Goal: Check status: Check status

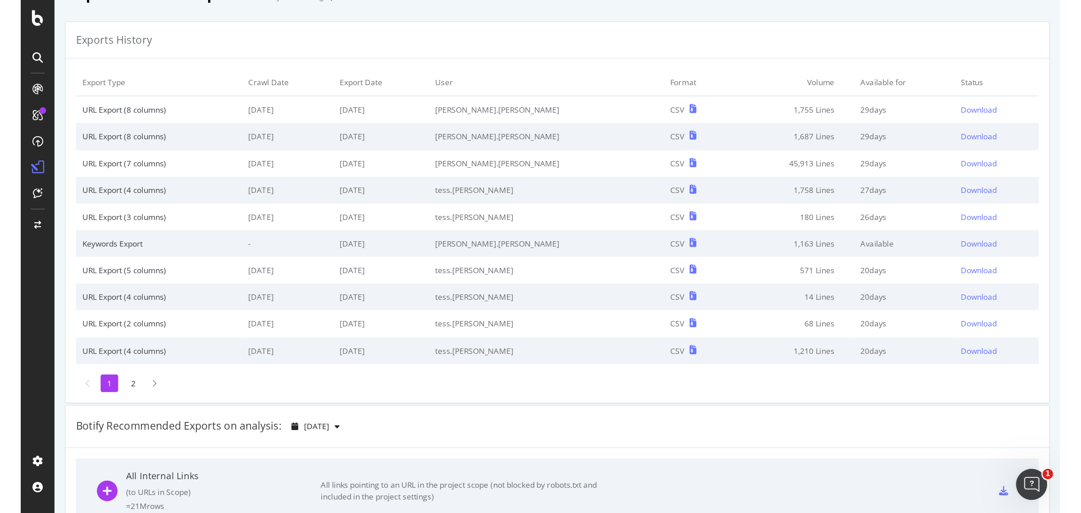
scroll to position [20, 0]
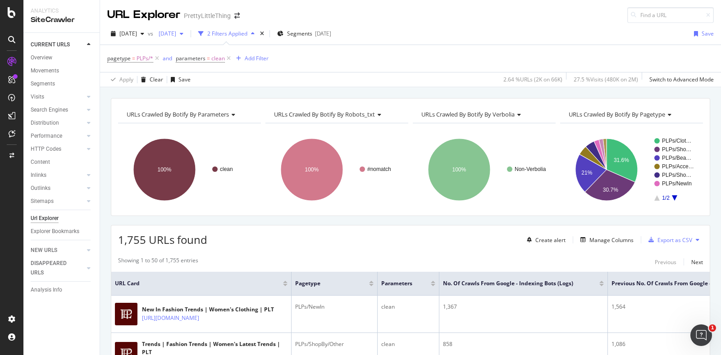
click at [187, 38] on div "[DATE]" at bounding box center [171, 34] width 32 height 14
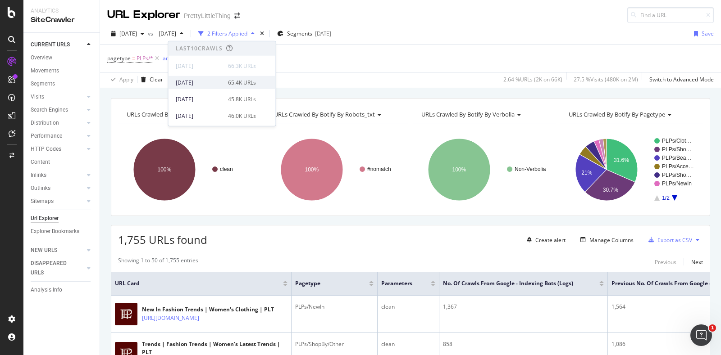
click at [217, 82] on div "[DATE]" at bounding box center [199, 82] width 47 height 8
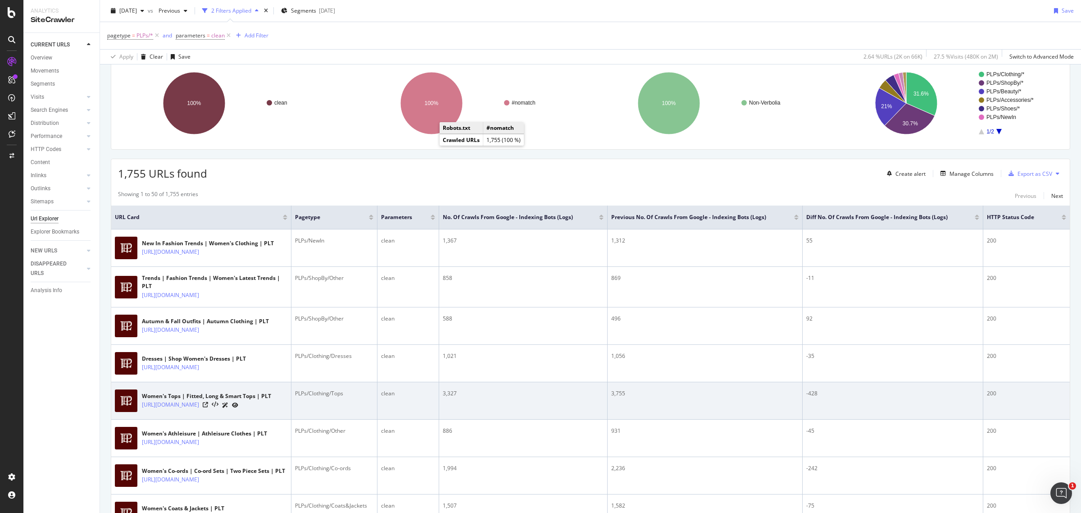
scroll to position [113, 0]
